Goal: Transaction & Acquisition: Book appointment/travel/reservation

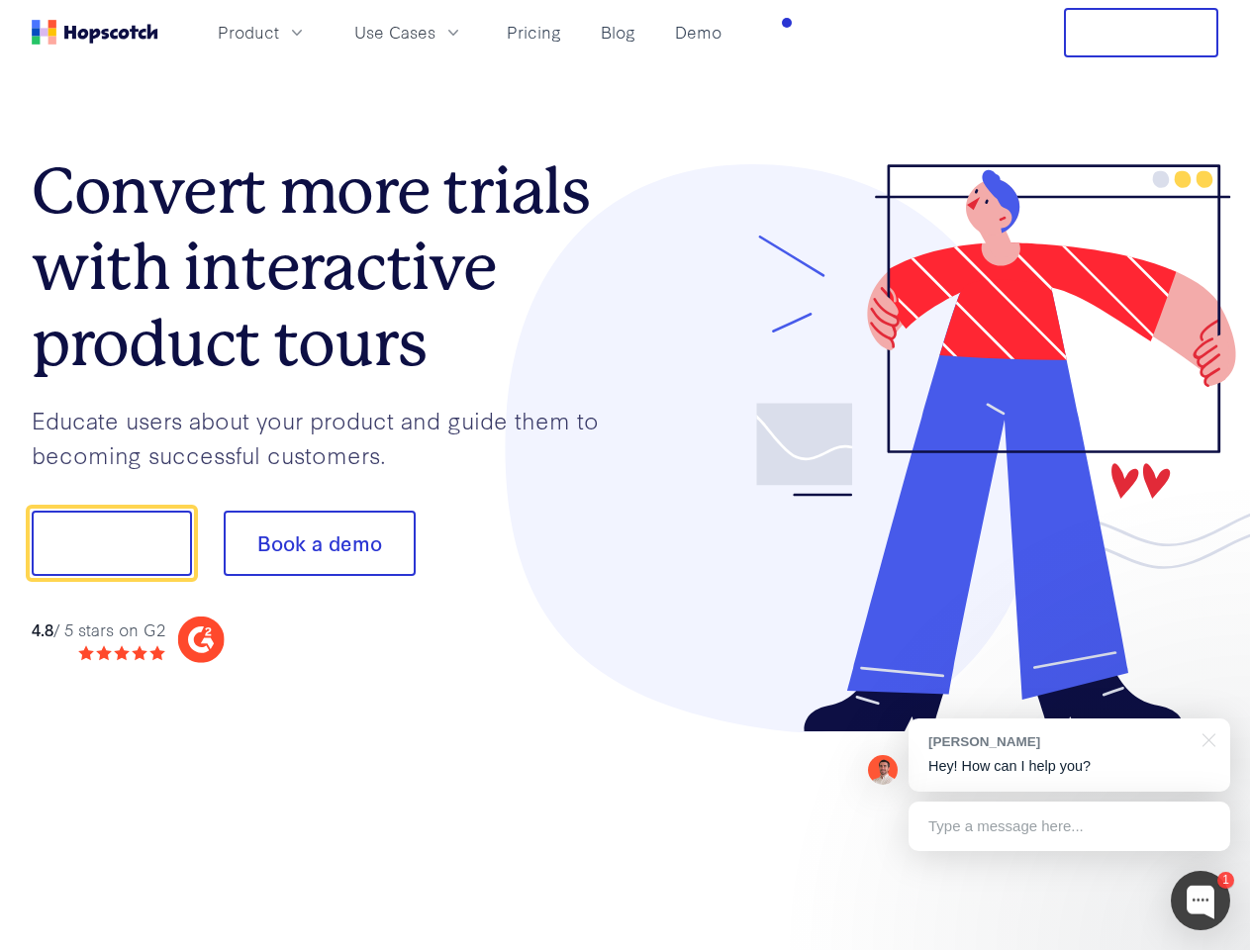
click at [625, 475] on div at bounding box center [922, 448] width 594 height 569
click at [279, 32] on span "Product" at bounding box center [248, 32] width 61 height 25
click at [435, 32] on span "Use Cases" at bounding box center [394, 32] width 81 height 25
click at [1141, 33] on button "Free Trial" at bounding box center [1141, 32] width 154 height 49
click at [111, 543] on button "Show me!" at bounding box center [112, 543] width 160 height 65
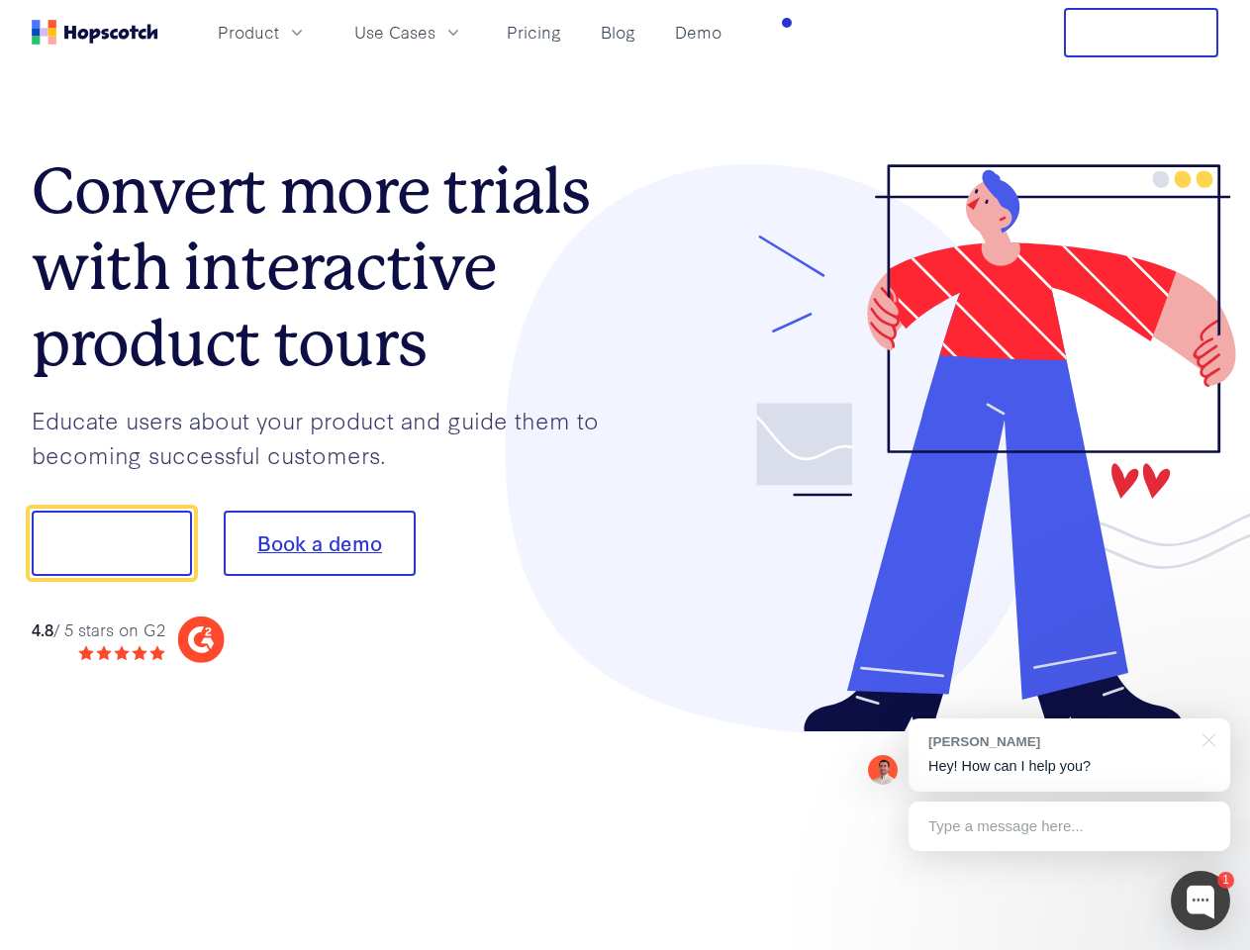
click at [319, 543] on button "Book a demo" at bounding box center [320, 543] width 192 height 65
click at [1200, 900] on div at bounding box center [1199, 900] width 59 height 59
click at [1069, 755] on div "[PERSON_NAME] Hey! How can I help you?" at bounding box center [1069, 754] width 322 height 73
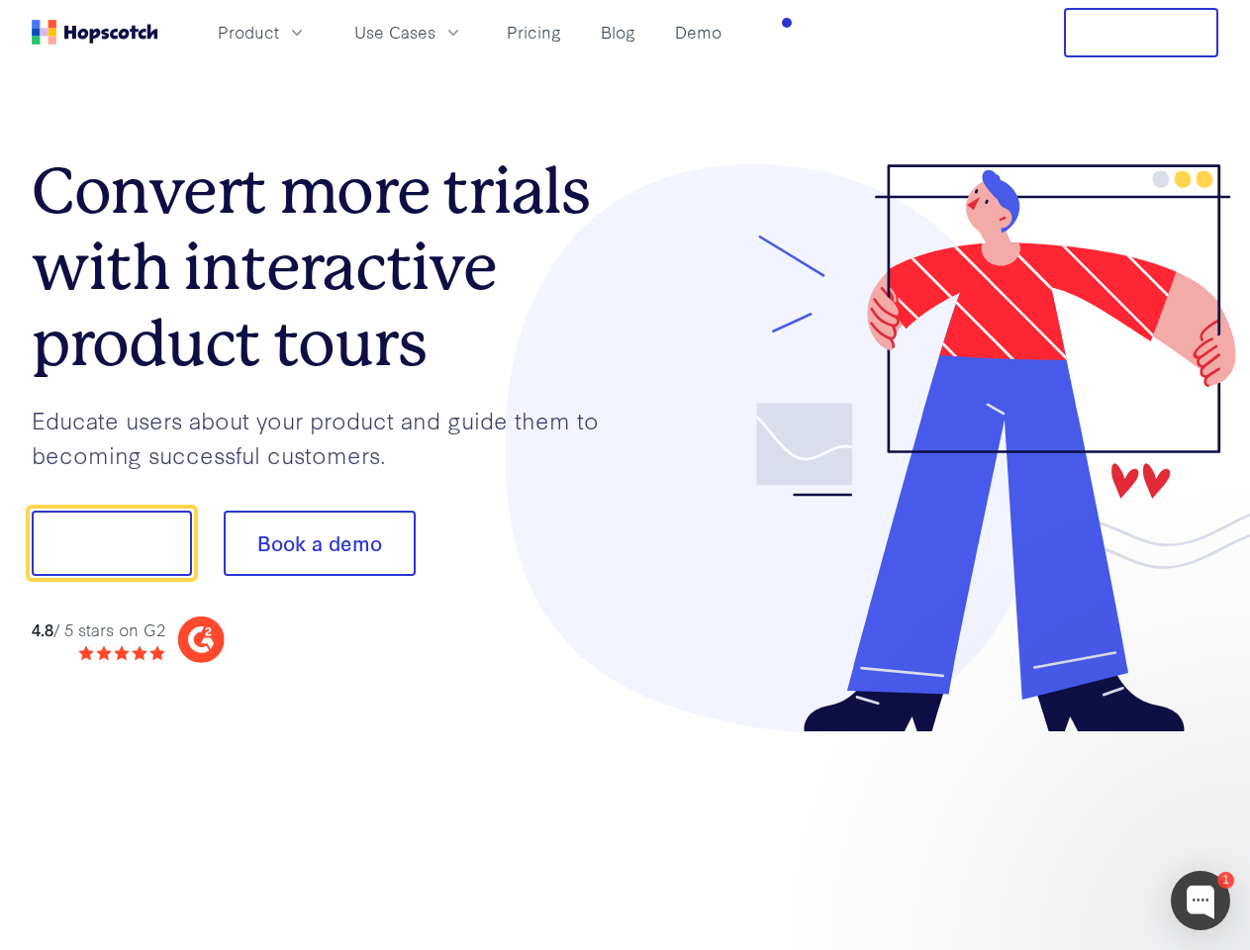
click at [1205, 738] on div at bounding box center [1044, 541] width 371 height 660
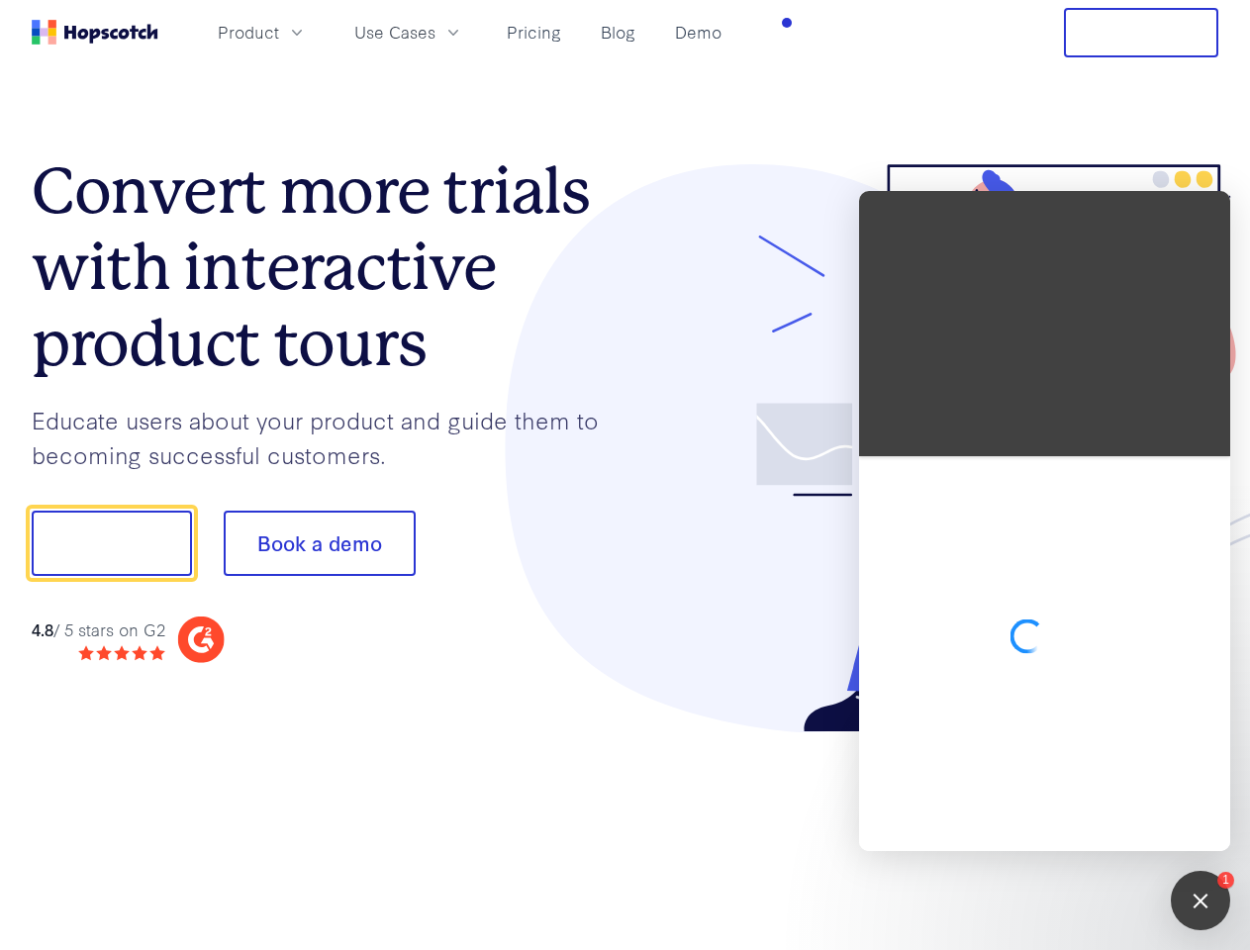
click at [1069, 826] on div at bounding box center [1044, 653] width 371 height 395
